Goal: Book appointment/travel/reservation

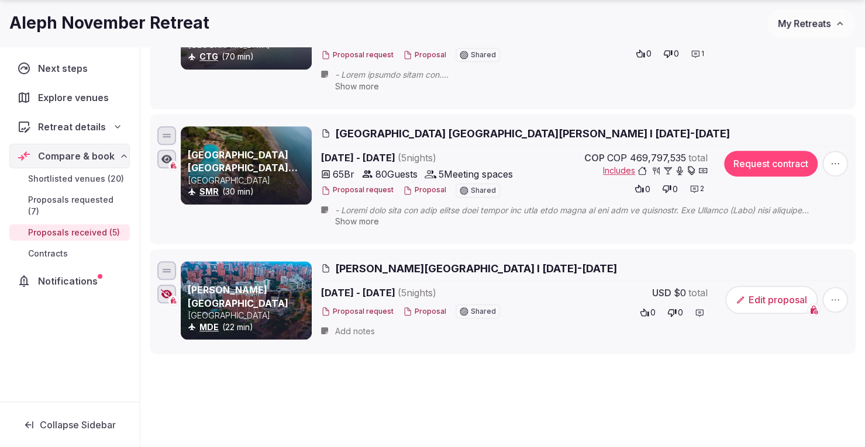
scroll to position [526, 0]
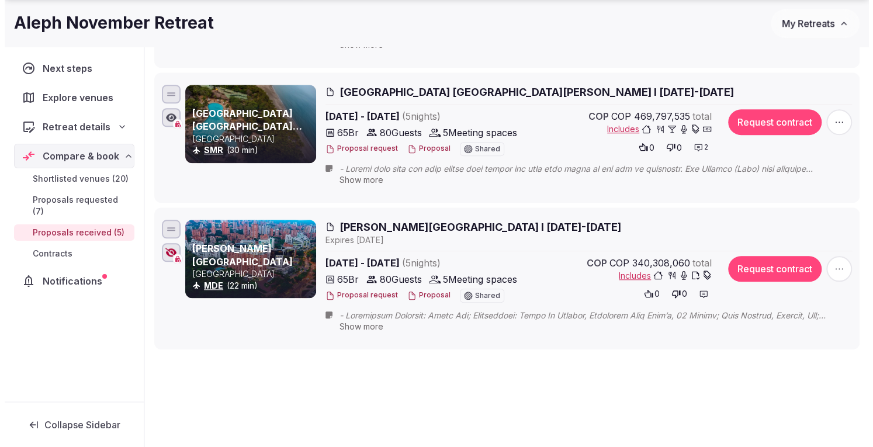
scroll to position [573, 0]
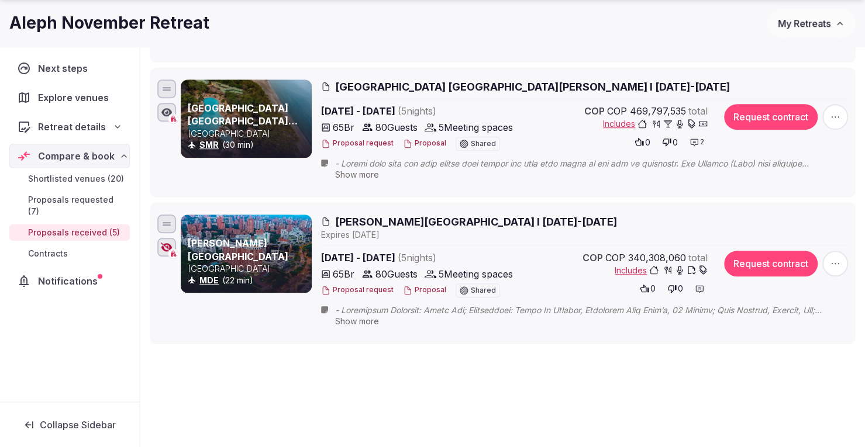
click at [406, 217] on span "[PERSON_NAME][GEOGRAPHIC_DATA] I [DATE]-[DATE]" at bounding box center [476, 222] width 282 height 15
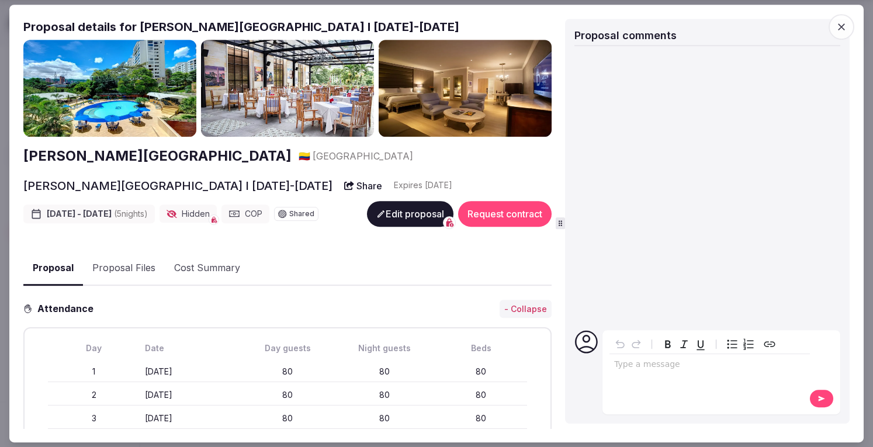
click at [126, 265] on button "Proposal Files" at bounding box center [124, 268] width 82 height 34
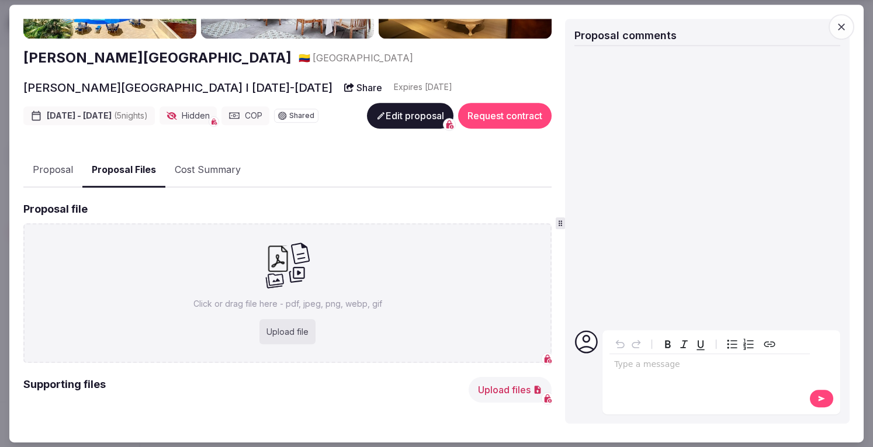
scroll to position [0, 0]
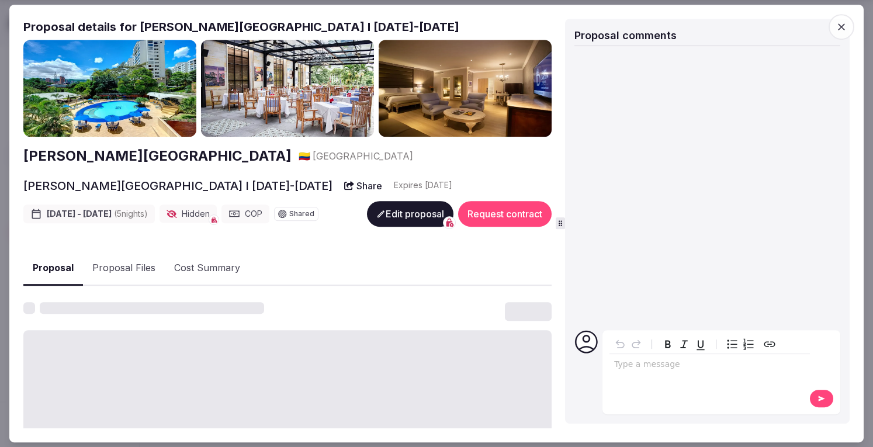
click at [62, 264] on button "Proposal" at bounding box center [53, 268] width 60 height 34
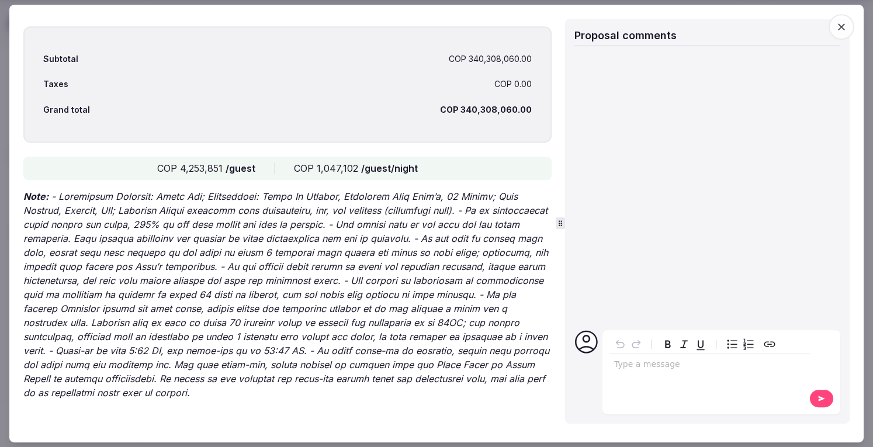
scroll to position [3492, 0]
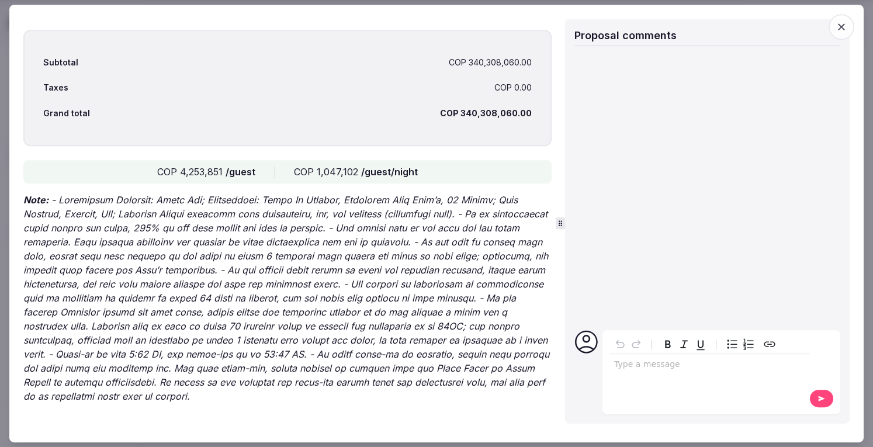
click at [525, 110] on div "Subtotal COP 340,308,060.00 Taxes COP 0.00 Grand total COP 340,308,060.00" at bounding box center [287, 88] width 528 height 116
drag, startPoint x: 509, startPoint y: 110, endPoint x: 459, endPoint y: 110, distance: 49.7
click at [459, 110] on div "COP 340,308,060.00" at bounding box center [486, 114] width 92 height 12
click at [456, 110] on div "COP 340,308,060.00" at bounding box center [486, 114] width 92 height 12
drag, startPoint x: 456, startPoint y: 110, endPoint x: 509, endPoint y: 109, distance: 52.6
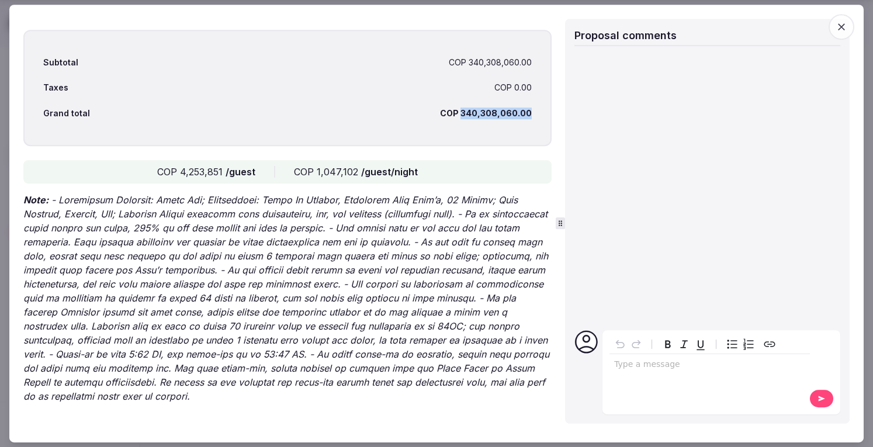
click at [509, 109] on div "COP 340,308,060.00" at bounding box center [486, 114] width 92 height 12
drag, startPoint x: 509, startPoint y: 109, endPoint x: 472, endPoint y: 110, distance: 36.3
click at [472, 110] on div "COP 340,308,060.00" at bounding box center [486, 114] width 92 height 12
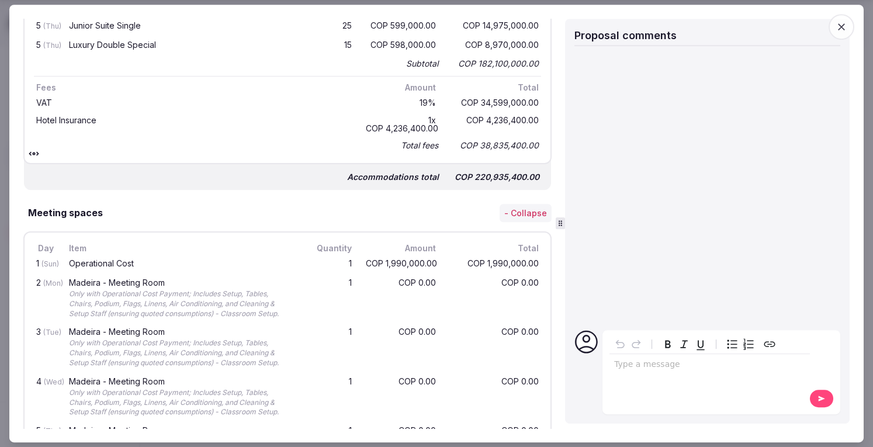
scroll to position [0, 0]
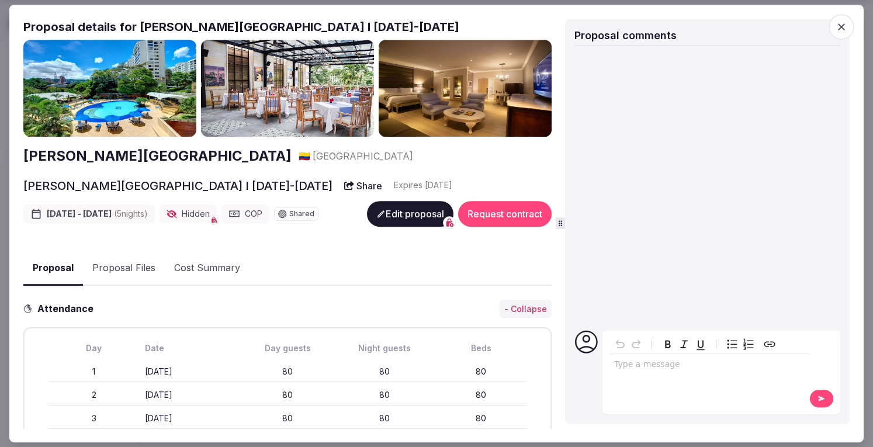
click at [109, 155] on h2 "[PERSON_NAME][GEOGRAPHIC_DATA]" at bounding box center [157, 156] width 268 height 20
click at [105, 155] on h2 "[PERSON_NAME][GEOGRAPHIC_DATA]" at bounding box center [157, 156] width 268 height 20
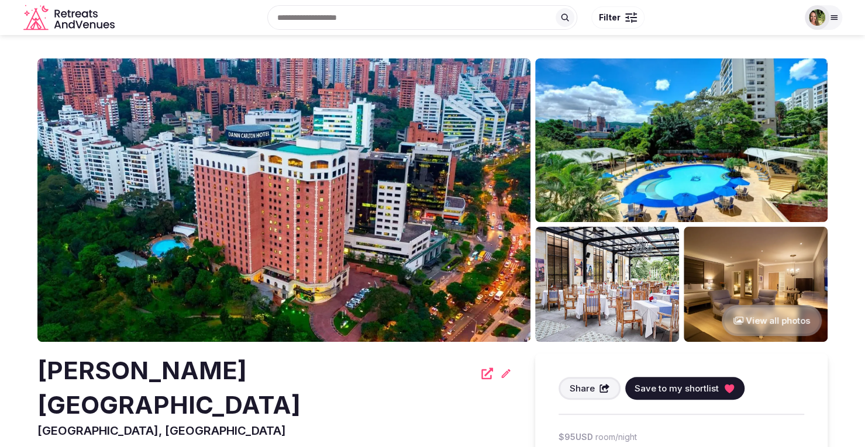
click at [403, 163] on img at bounding box center [283, 200] width 493 height 284
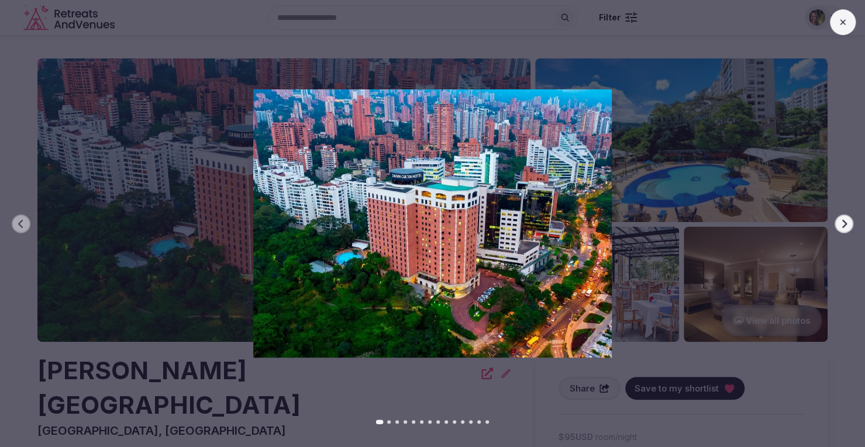
click at [845, 223] on icon "button" at bounding box center [844, 223] width 5 height 8
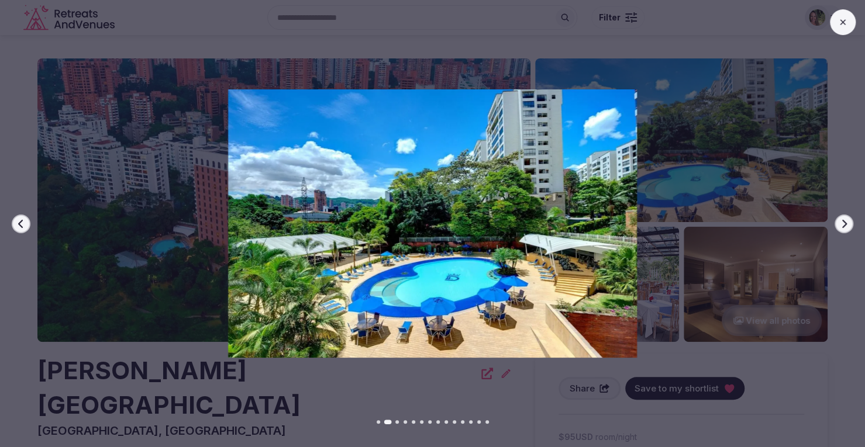
click at [845, 223] on icon "button" at bounding box center [844, 223] width 5 height 8
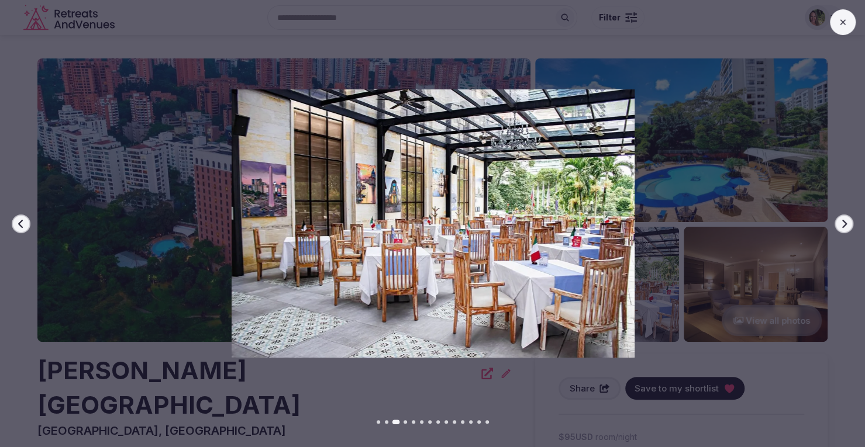
click at [845, 223] on icon "button" at bounding box center [844, 223] width 5 height 8
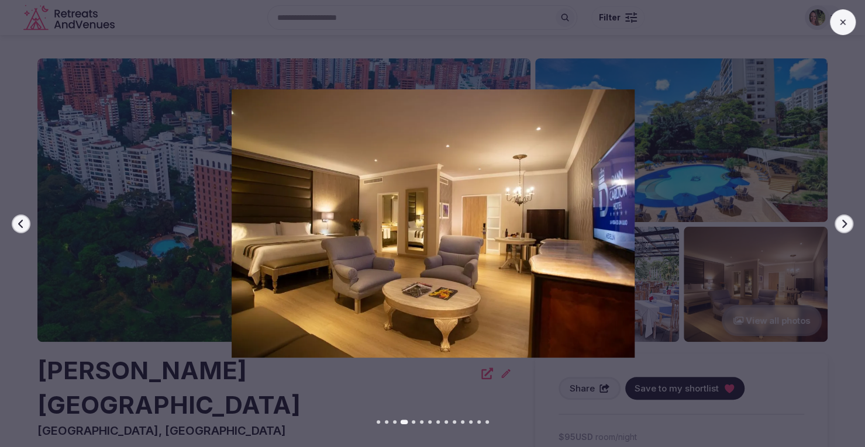
click at [845, 223] on icon "button" at bounding box center [844, 223] width 5 height 8
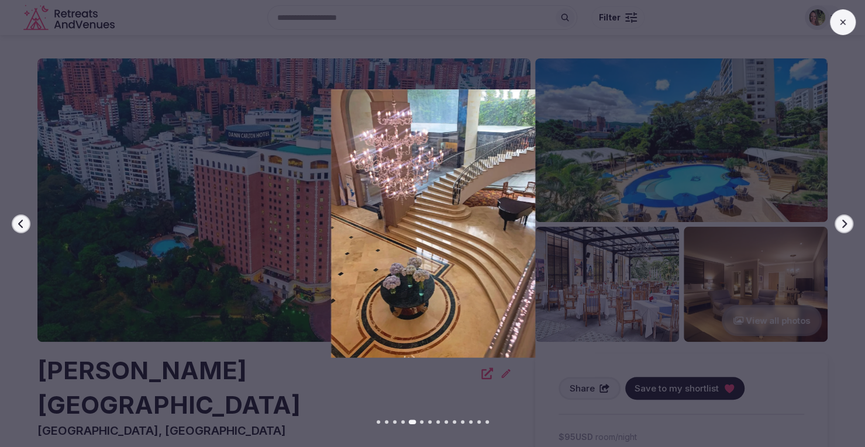
click at [845, 223] on icon "button" at bounding box center [844, 223] width 5 height 8
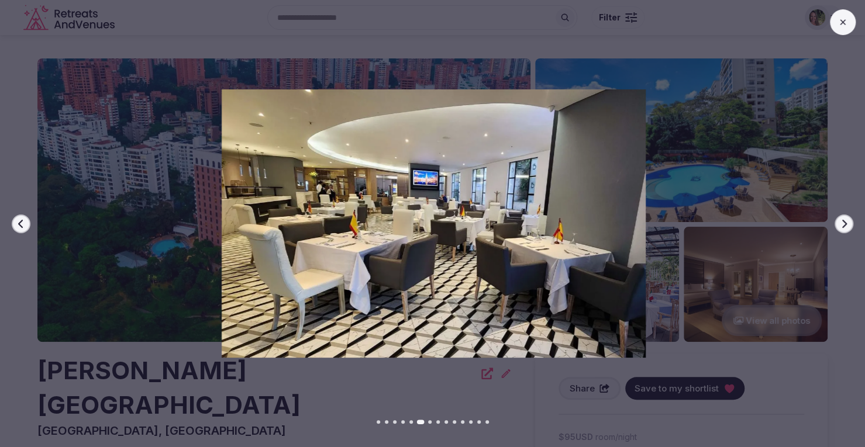
click at [845, 223] on icon "button" at bounding box center [844, 223] width 5 height 8
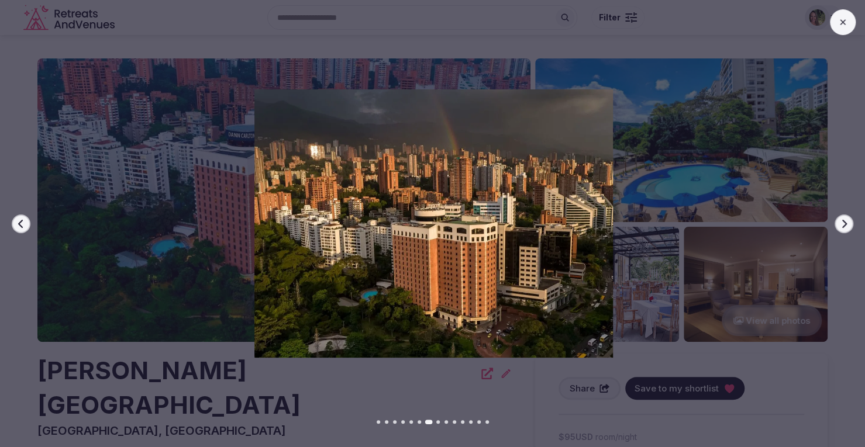
click at [845, 223] on icon "button" at bounding box center [844, 223] width 5 height 8
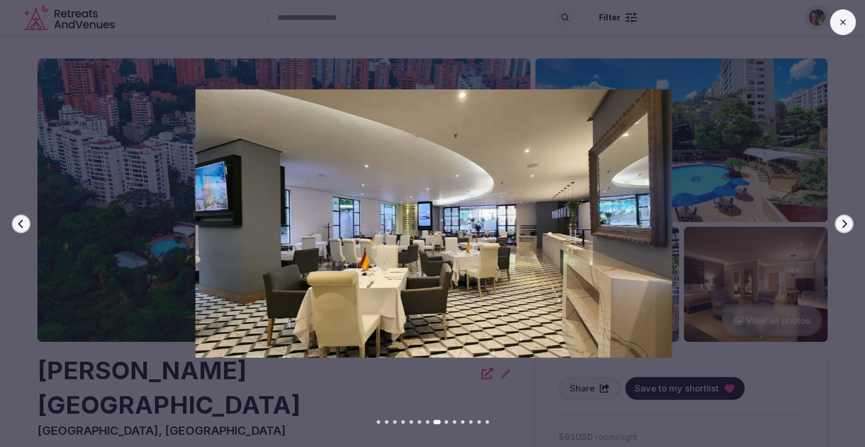
click at [845, 223] on icon "button" at bounding box center [844, 223] width 5 height 8
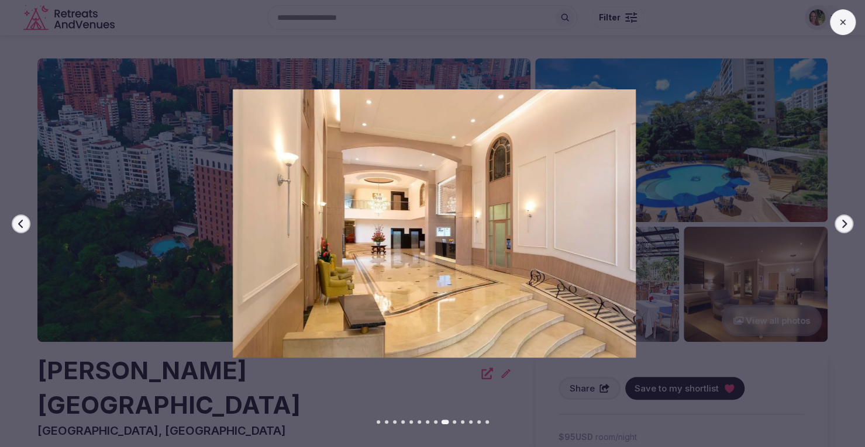
click at [845, 223] on icon "button" at bounding box center [844, 223] width 5 height 8
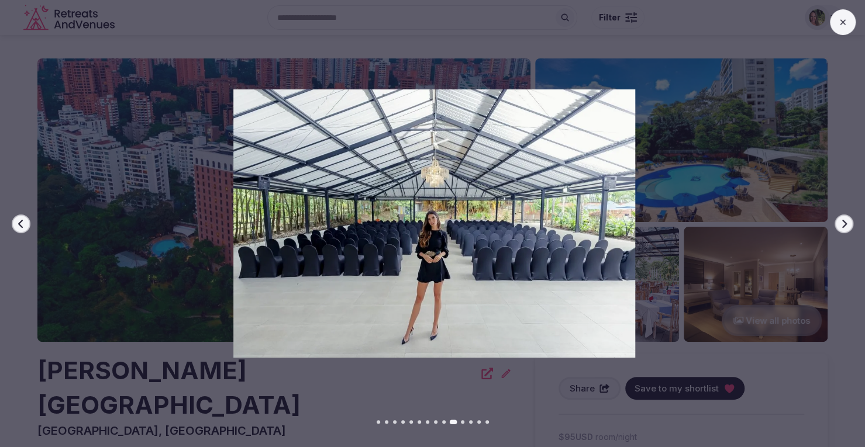
click at [845, 223] on icon "button" at bounding box center [844, 223] width 5 height 8
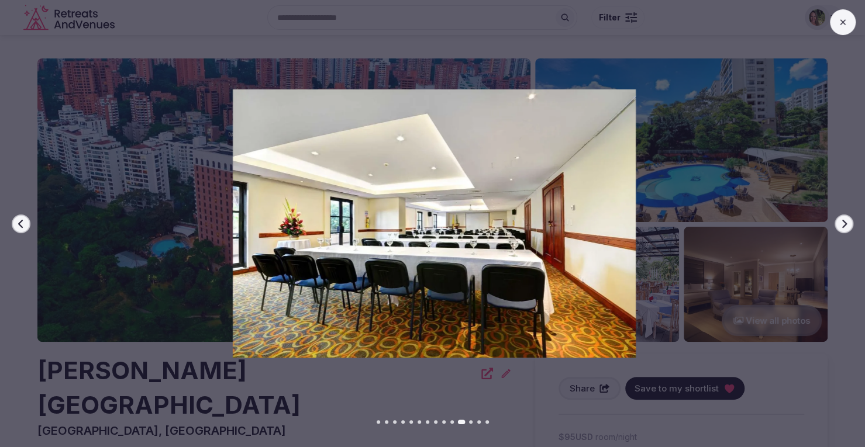
click at [845, 223] on icon "button" at bounding box center [844, 223] width 5 height 8
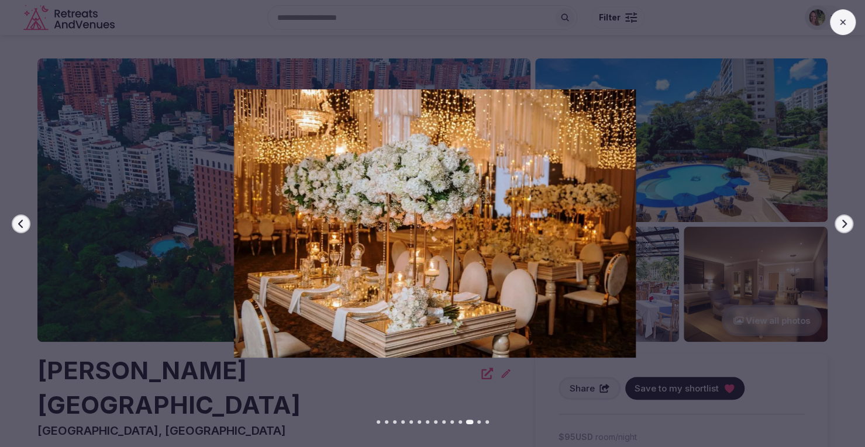
click at [845, 223] on icon "button" at bounding box center [844, 223] width 5 height 8
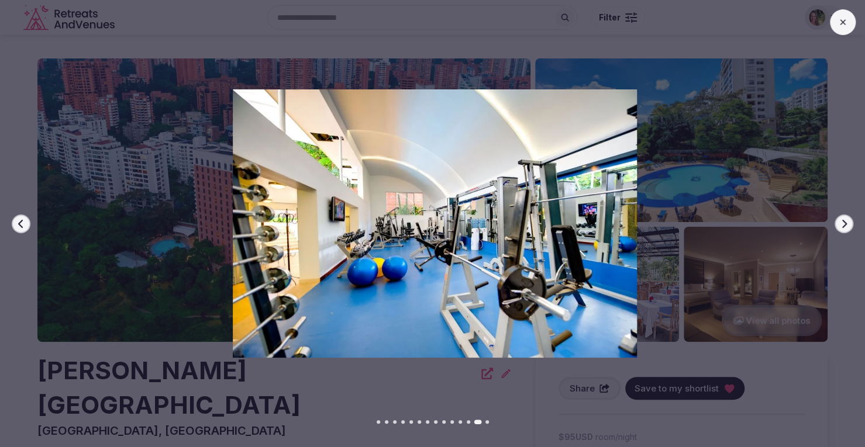
click at [845, 223] on icon "button" at bounding box center [844, 223] width 5 height 8
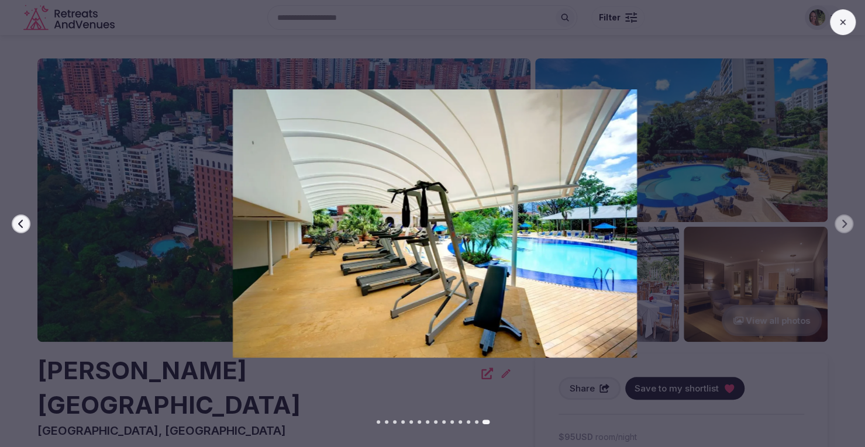
click at [835, 27] on button at bounding box center [843, 22] width 26 height 26
